Goal: Information Seeking & Learning: Learn about a topic

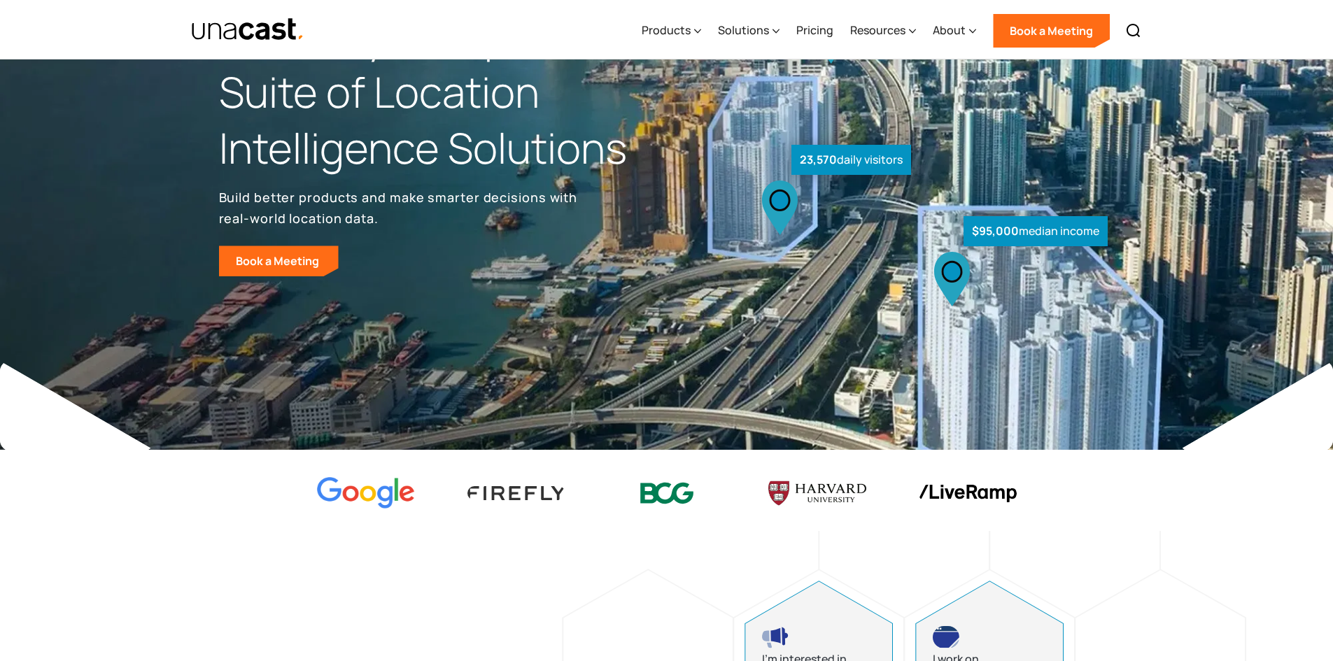
scroll to position [140, 0]
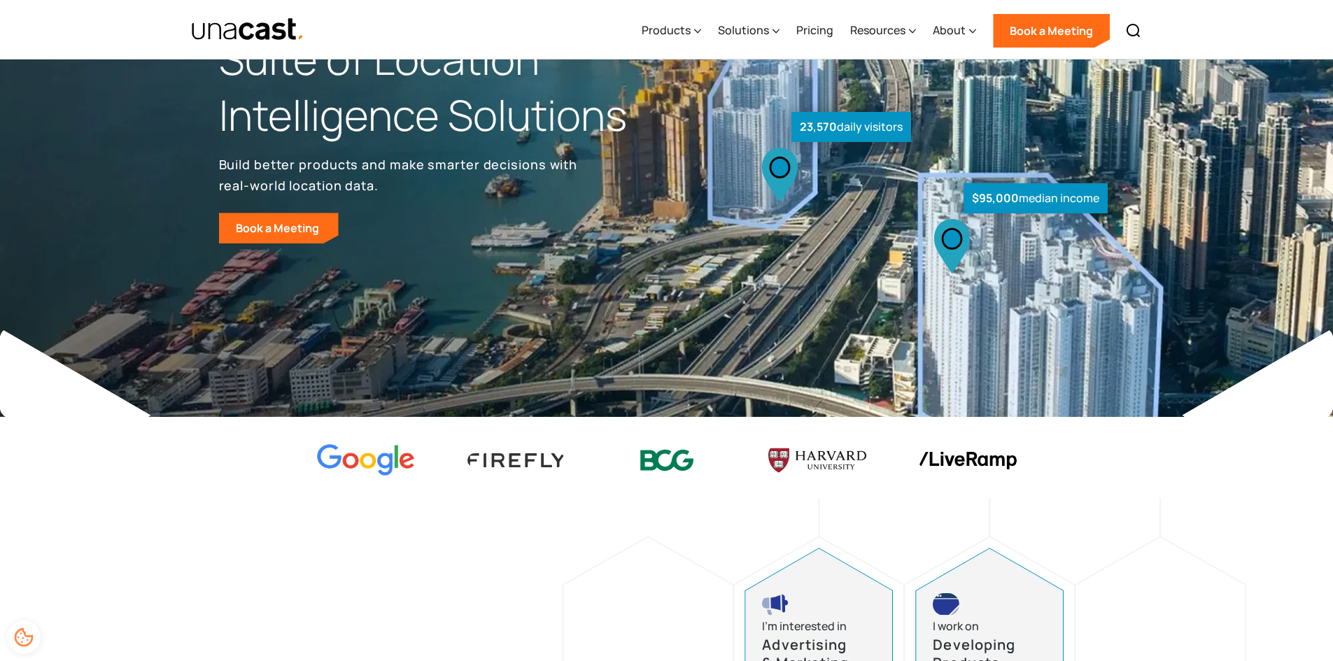
click at [812, 131] on strong "23,570" at bounding box center [818, 126] width 37 height 15
click at [771, 168] on icon at bounding box center [779, 167] width 19 height 20
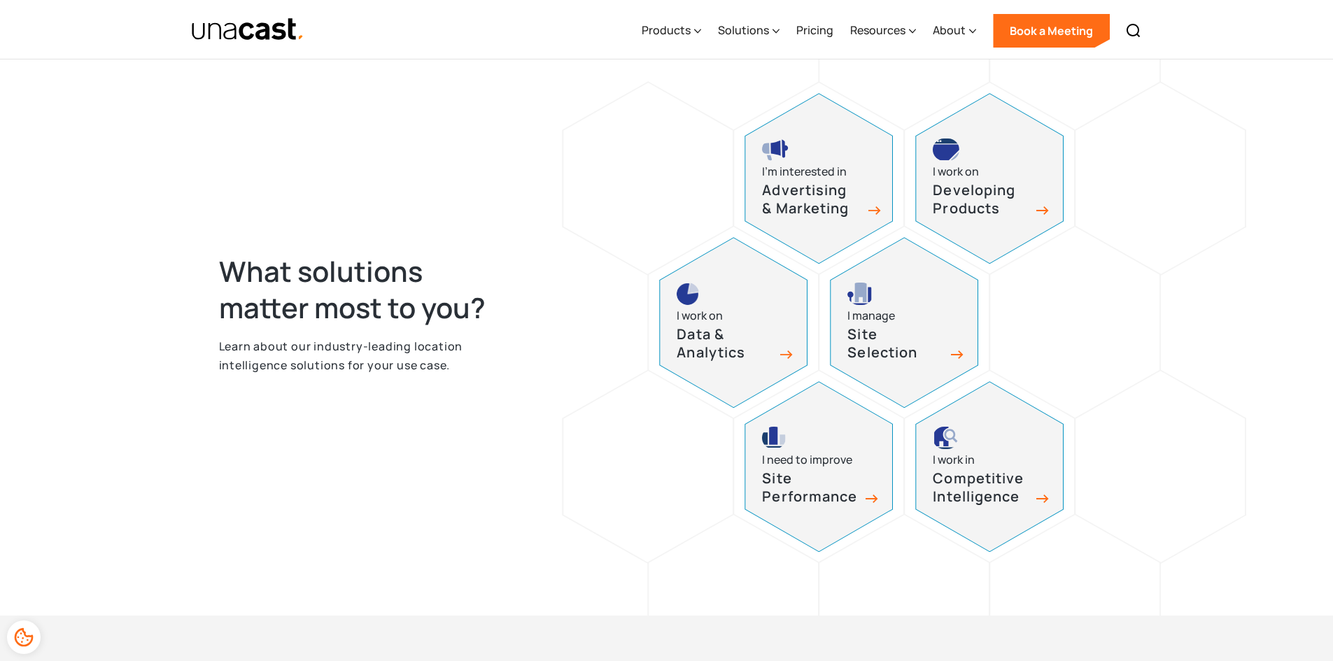
scroll to position [560, 0]
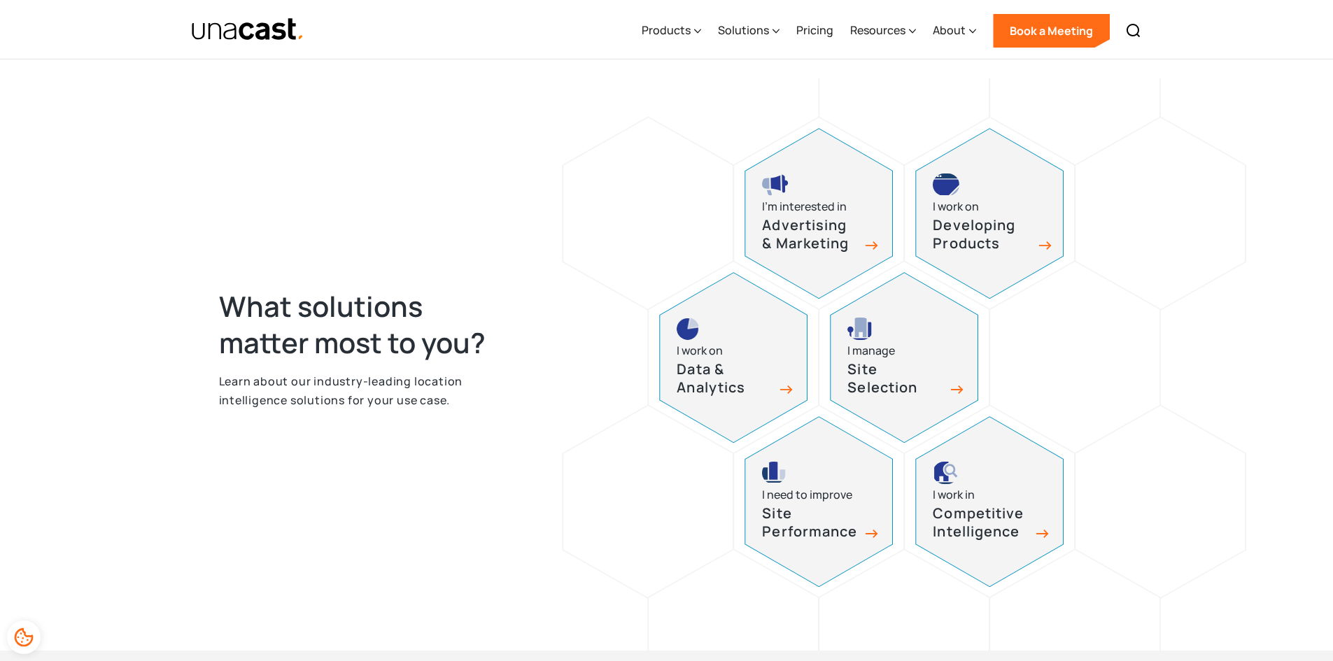
click at [1004, 243] on h3 "Developing Products" at bounding box center [982, 234] width 98 height 37
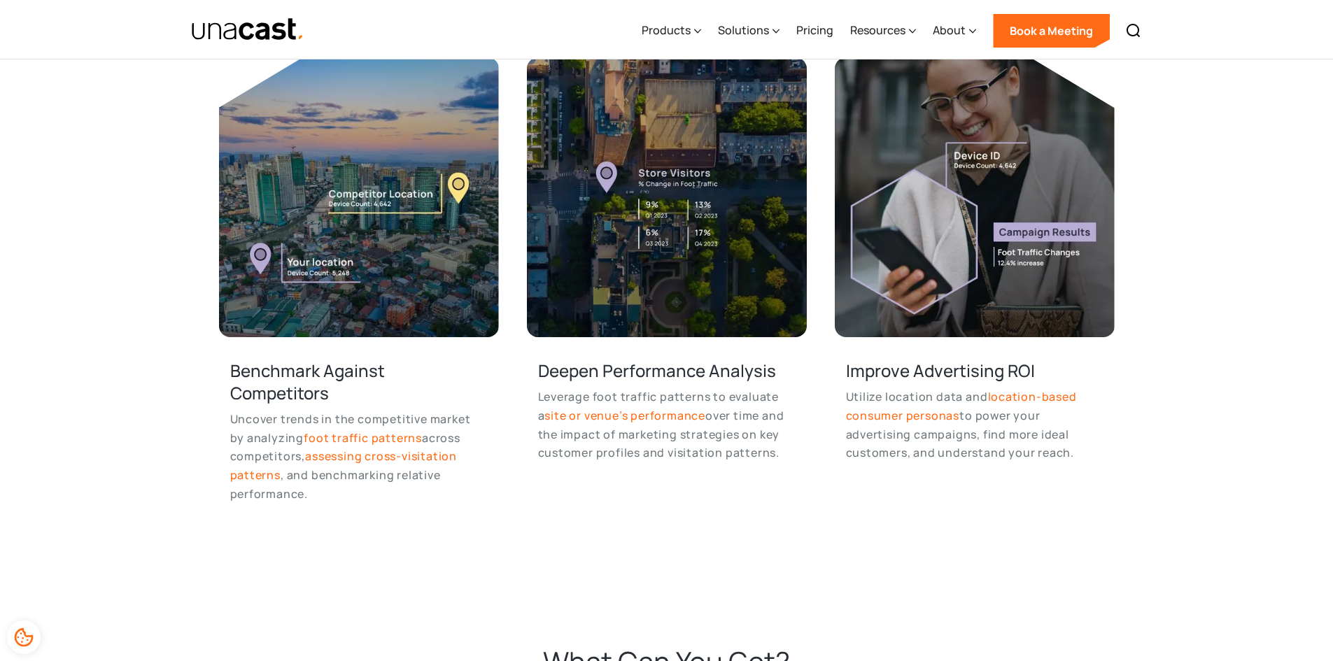
scroll to position [2379, 0]
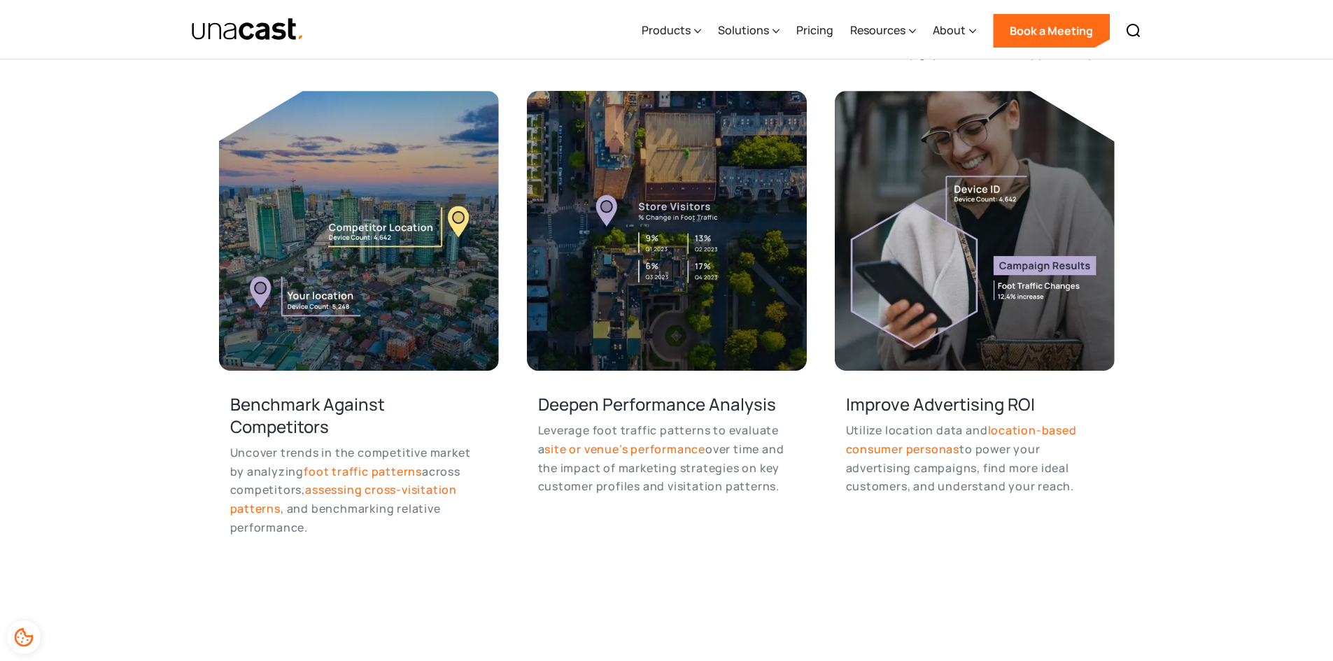
click at [340, 491] on link "assessing cross-visitation patterns" at bounding box center [343, 499] width 227 height 34
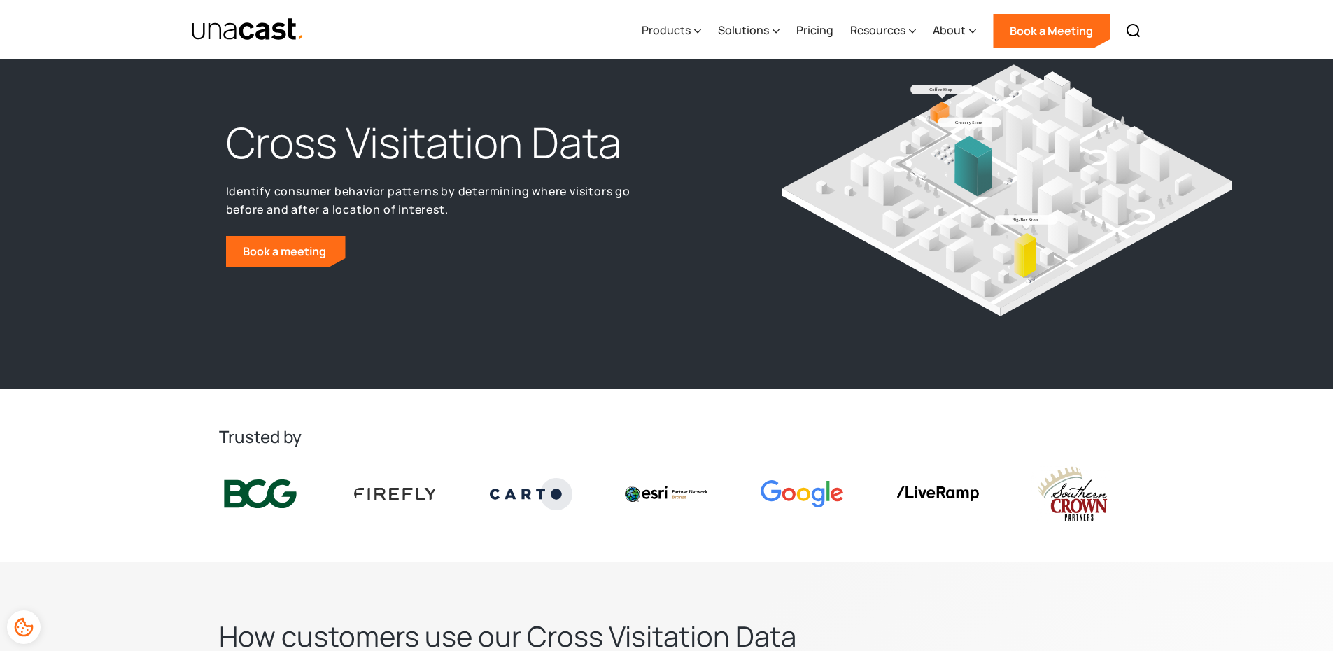
scroll to position [70, 0]
